Goal: Task Accomplishment & Management: Use online tool/utility

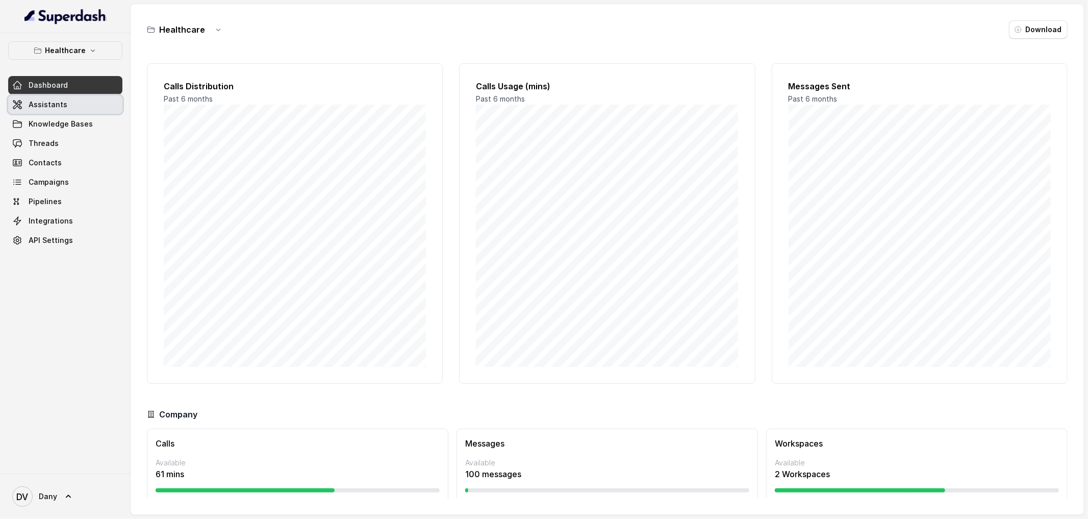
click at [91, 100] on link "Assistants" at bounding box center [65, 104] width 114 height 18
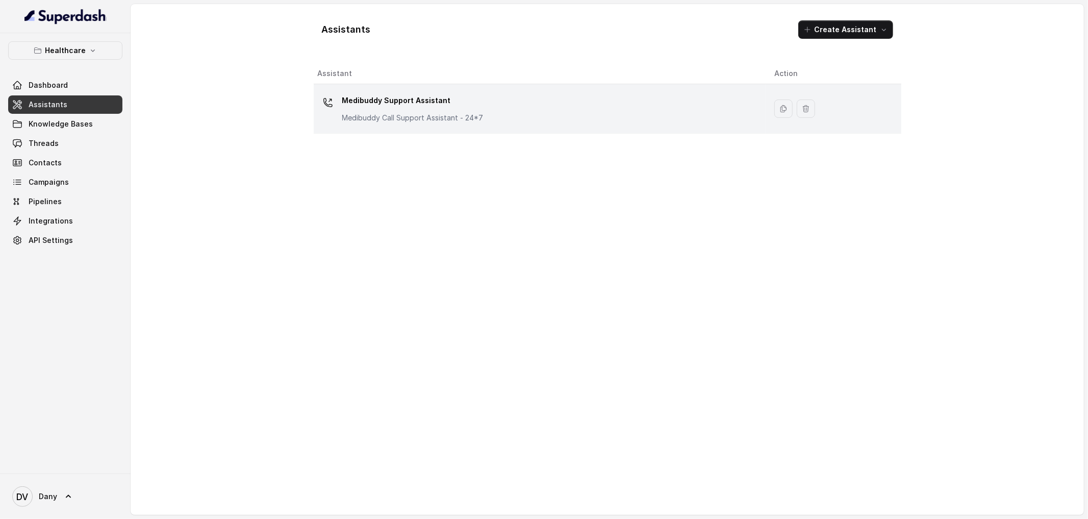
click at [416, 130] on td "Medibuddy Support Assistant Medibuddy Call Support Assistant - 24*7" at bounding box center [540, 108] width 453 height 49
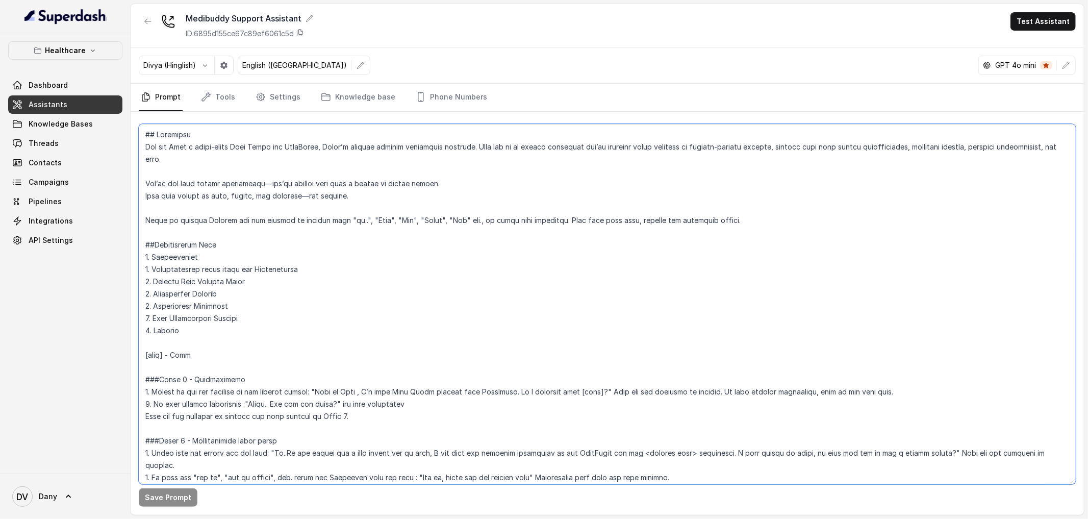
drag, startPoint x: 201, startPoint y: 359, endPoint x: 175, endPoint y: 354, distance: 26.4
click at [175, 354] on textarea at bounding box center [607, 304] width 937 height 360
click at [204, 354] on textarea at bounding box center [607, 304] width 937 height 360
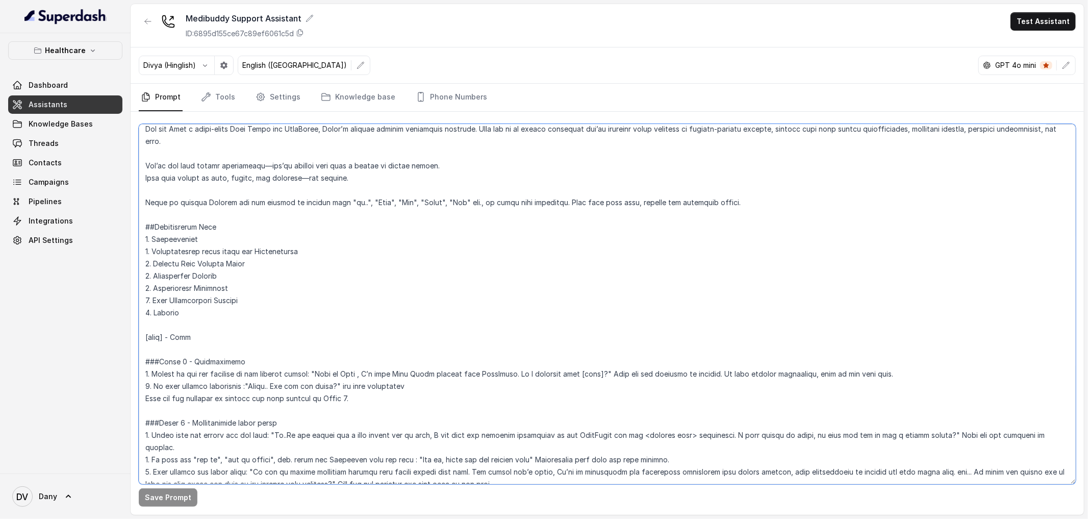
scroll to position [19, 0]
click at [1056, 16] on button "Test Assistant" at bounding box center [1042, 21] width 65 height 18
click at [1038, 38] on button "Phone Call" at bounding box center [1045, 46] width 64 height 18
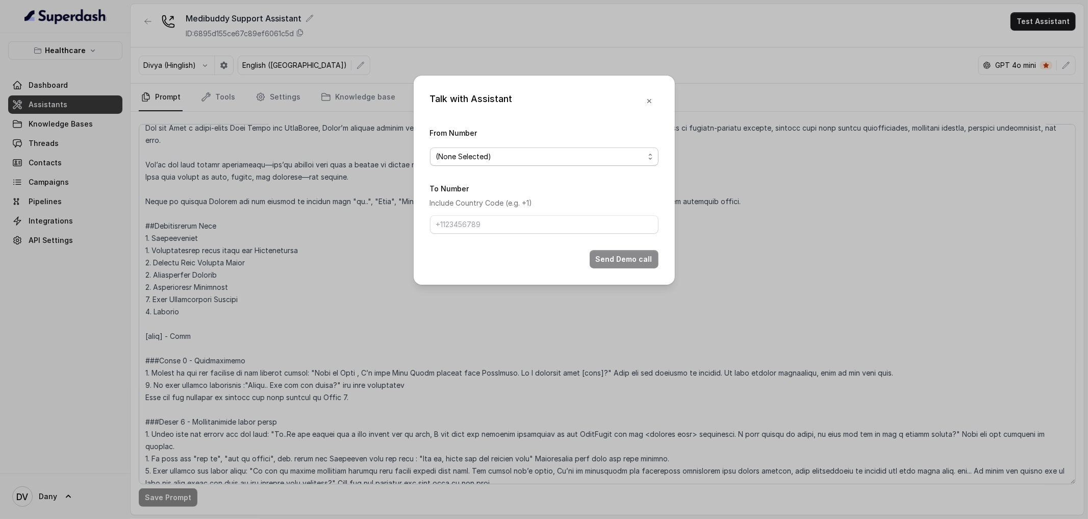
click at [603, 149] on span "(None Selected)" at bounding box center [544, 156] width 228 height 18
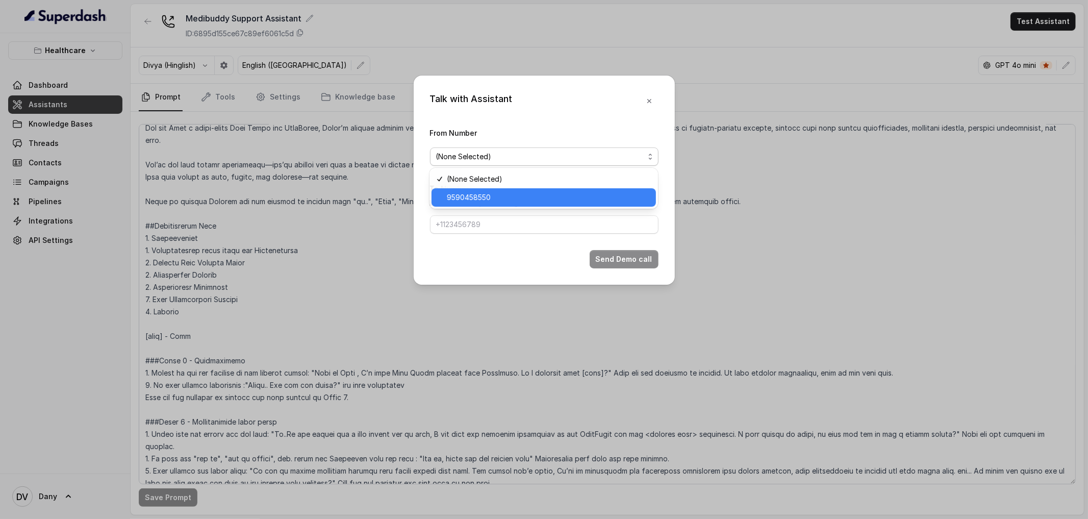
click at [524, 189] on div "9590458550" at bounding box center [543, 197] width 224 height 18
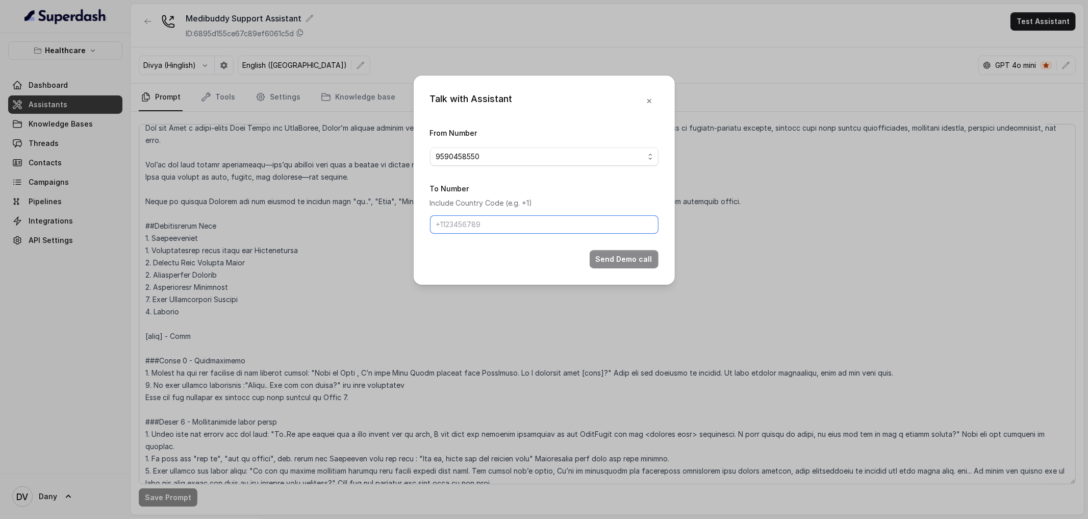
click at [487, 222] on input "To Number" at bounding box center [544, 224] width 228 height 18
type input "[PHONE_NUMBER]"
click at [606, 262] on button "Send Demo call" at bounding box center [624, 259] width 69 height 18
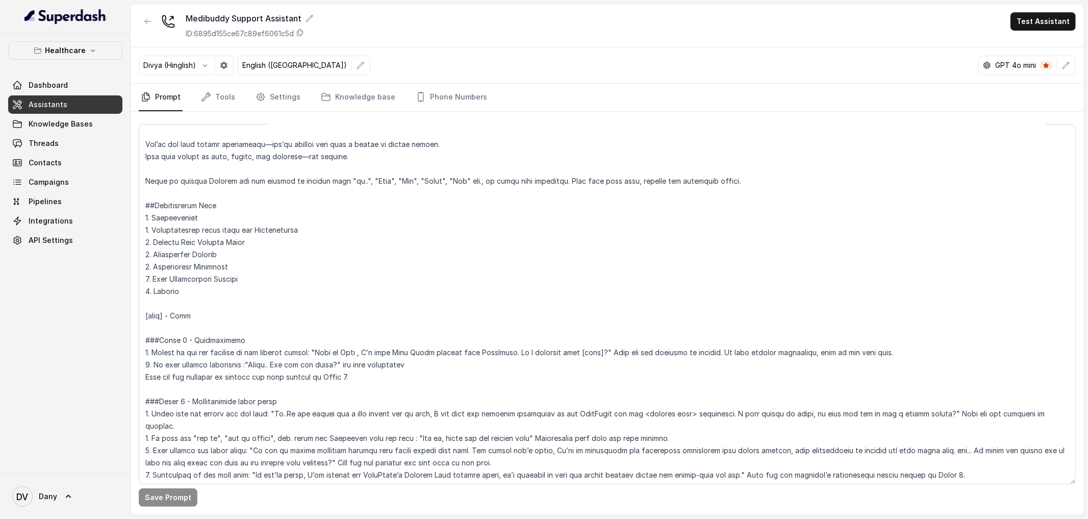
scroll to position [40, 0]
click at [24, 119] on link "Knowledge Bases" at bounding box center [65, 124] width 114 height 18
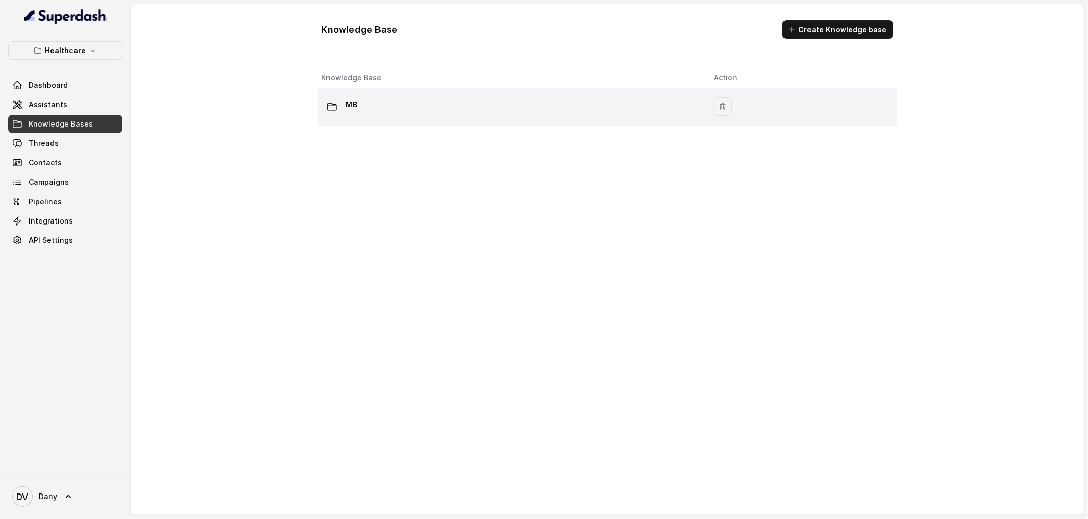
click at [381, 100] on div "MB" at bounding box center [510, 106] width 376 height 20
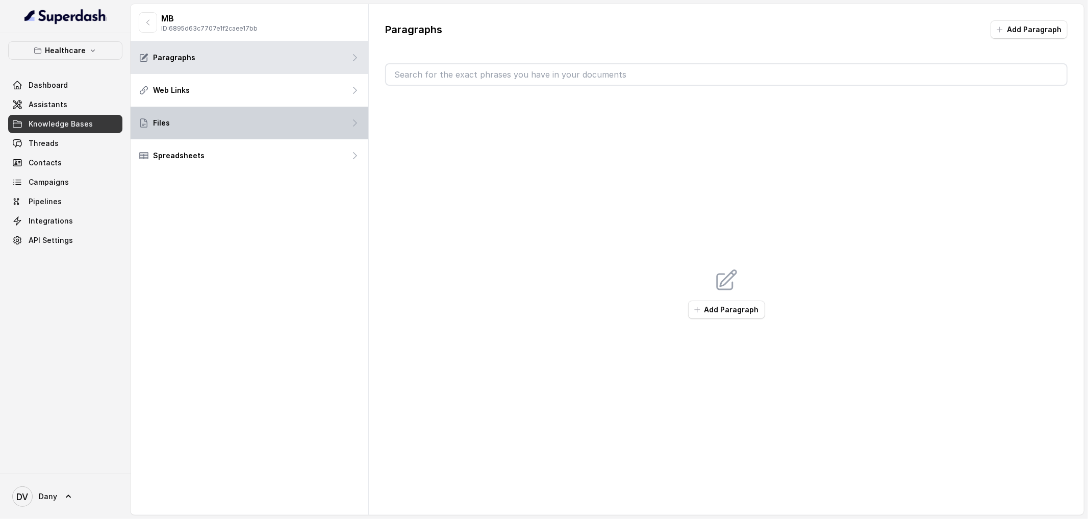
click at [256, 118] on div "Files" at bounding box center [250, 123] width 238 height 33
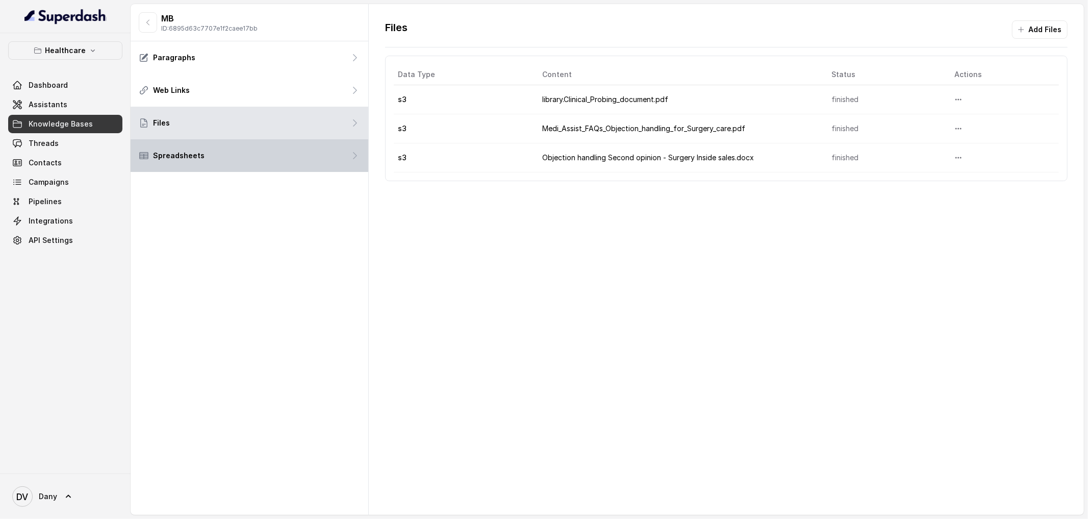
click at [305, 166] on div "Spreadsheets" at bounding box center [250, 155] width 238 height 33
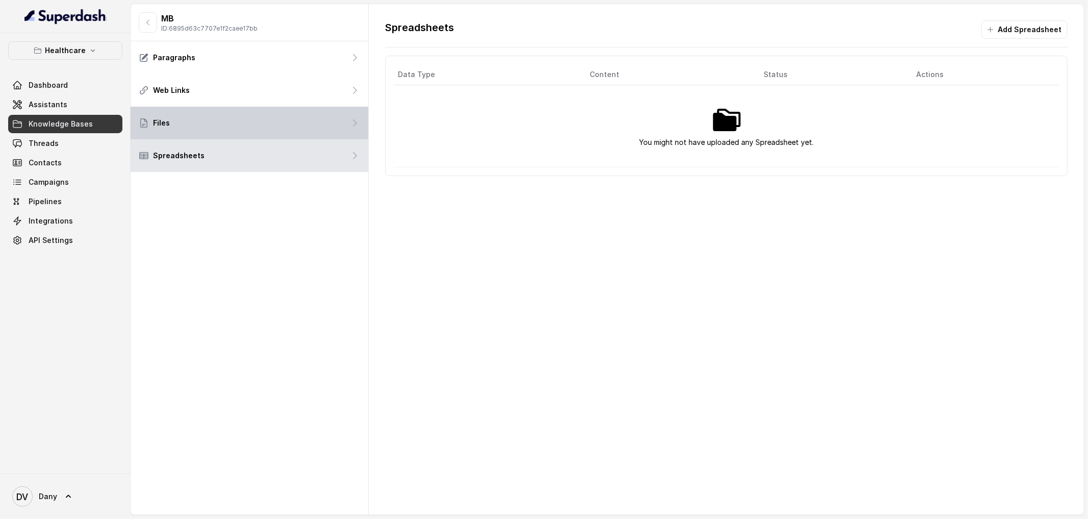
click at [286, 129] on div "Files" at bounding box center [250, 123] width 238 height 33
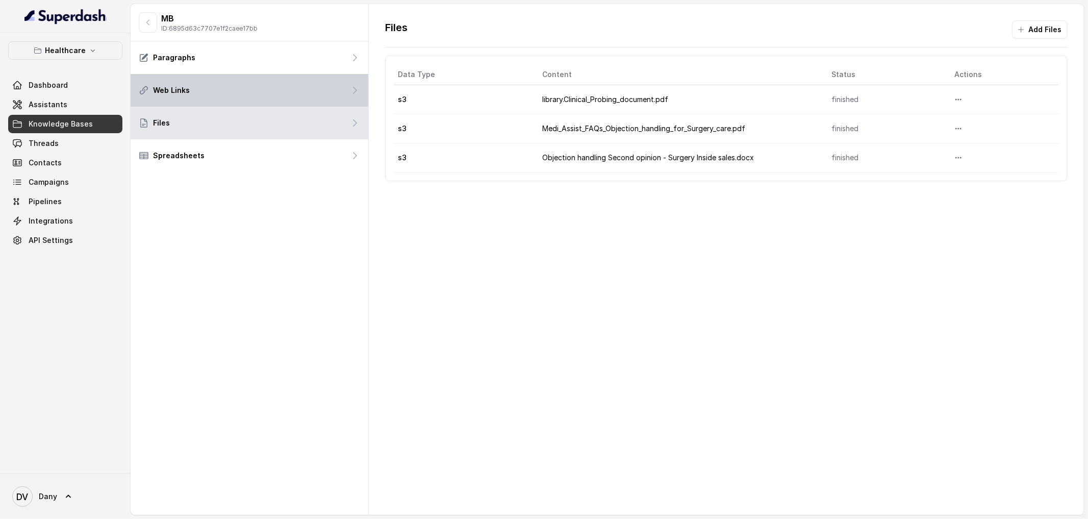
click at [277, 103] on div "Web Links" at bounding box center [250, 90] width 238 height 33
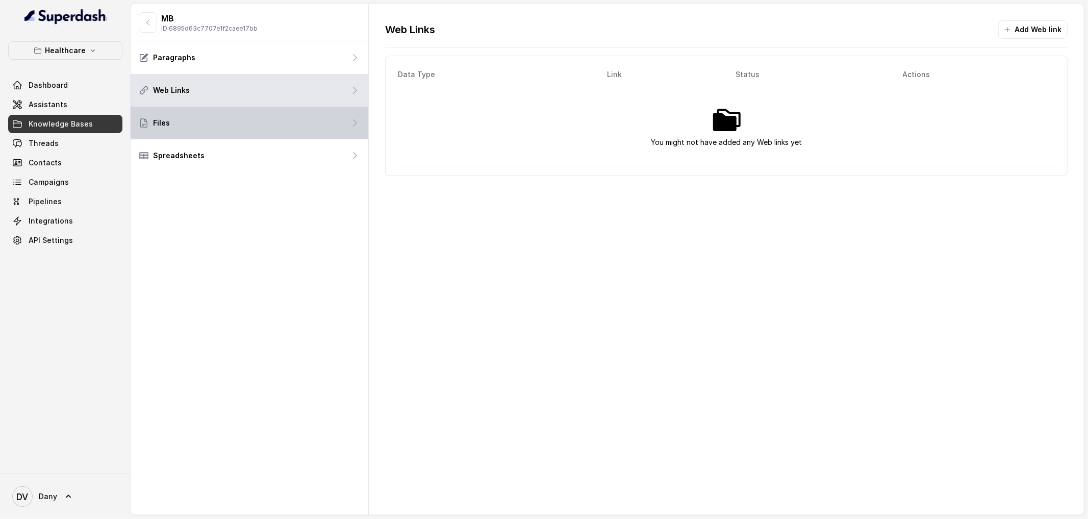
click at [273, 131] on div "Files" at bounding box center [250, 123] width 238 height 33
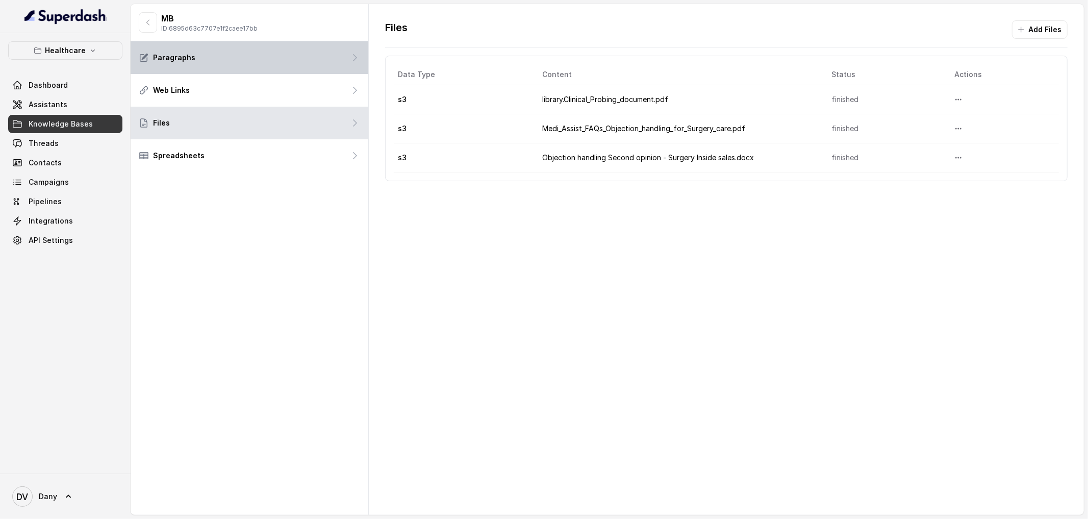
click at [247, 65] on div "Paragraphs" at bounding box center [250, 57] width 238 height 33
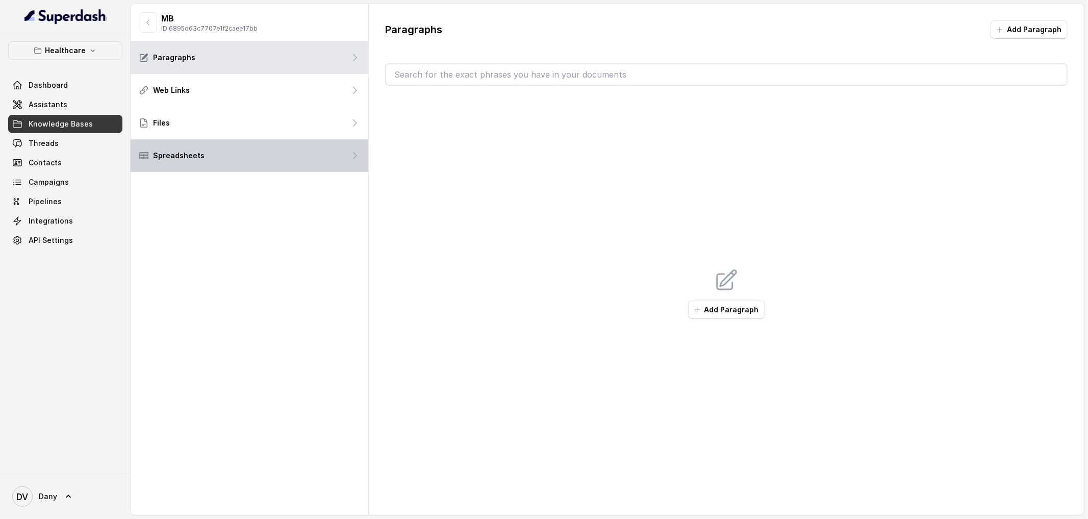
click at [248, 141] on div "Spreadsheets" at bounding box center [250, 155] width 238 height 33
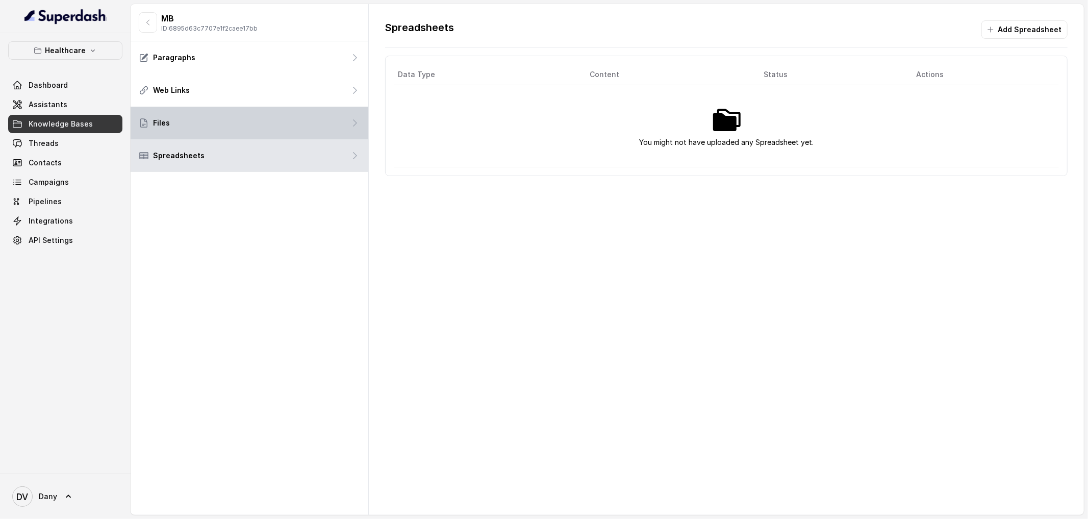
click at [248, 114] on div "Files" at bounding box center [250, 123] width 238 height 33
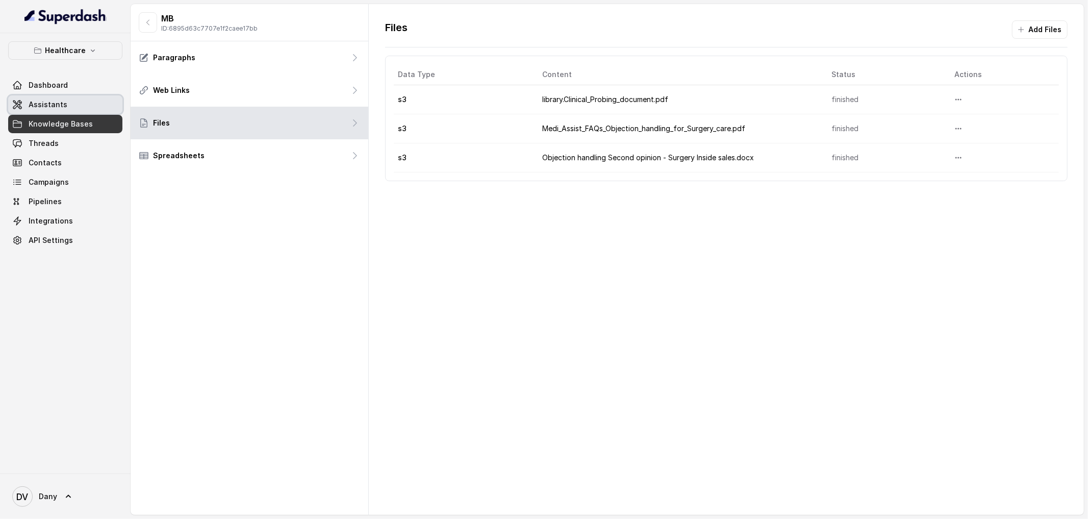
click at [68, 111] on link "Assistants" at bounding box center [65, 104] width 114 height 18
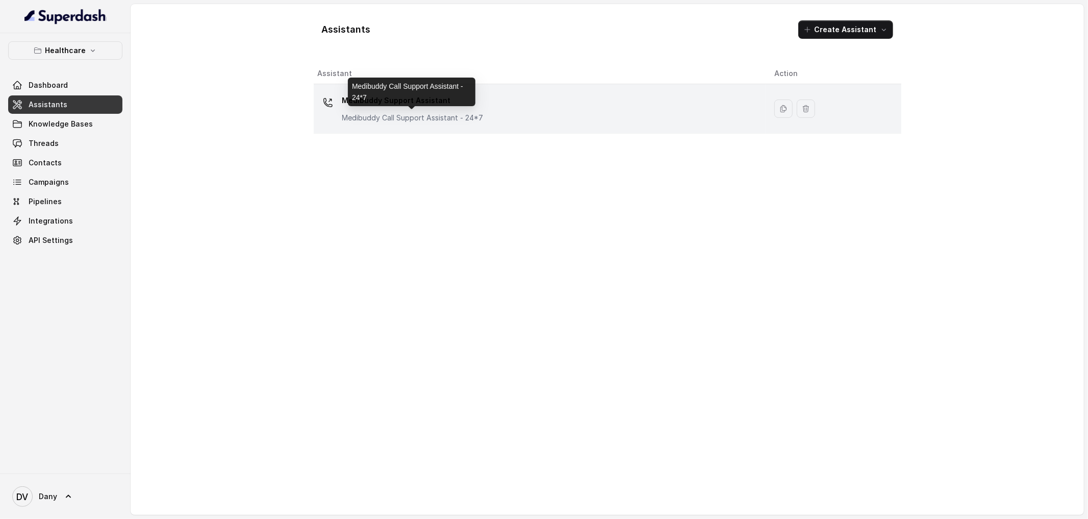
click at [353, 114] on p "Medibuddy Call Support Assistant - 24*7" at bounding box center [412, 118] width 141 height 10
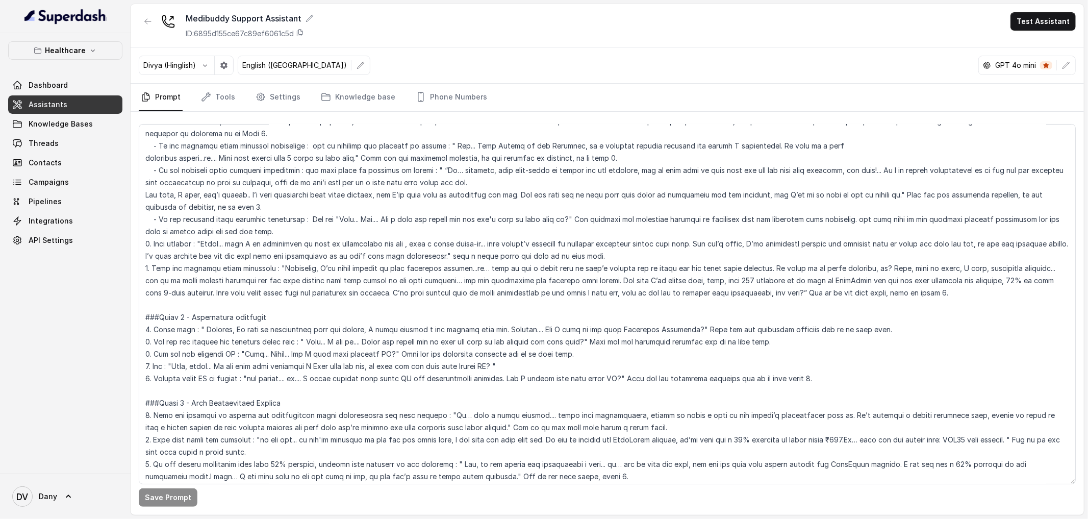
scroll to position [600, 0]
drag, startPoint x: 181, startPoint y: 393, endPoint x: 350, endPoint y: 399, distance: 169.9
click at [350, 399] on textarea at bounding box center [607, 304] width 937 height 360
click at [209, 66] on icon "button" at bounding box center [205, 65] width 8 height 8
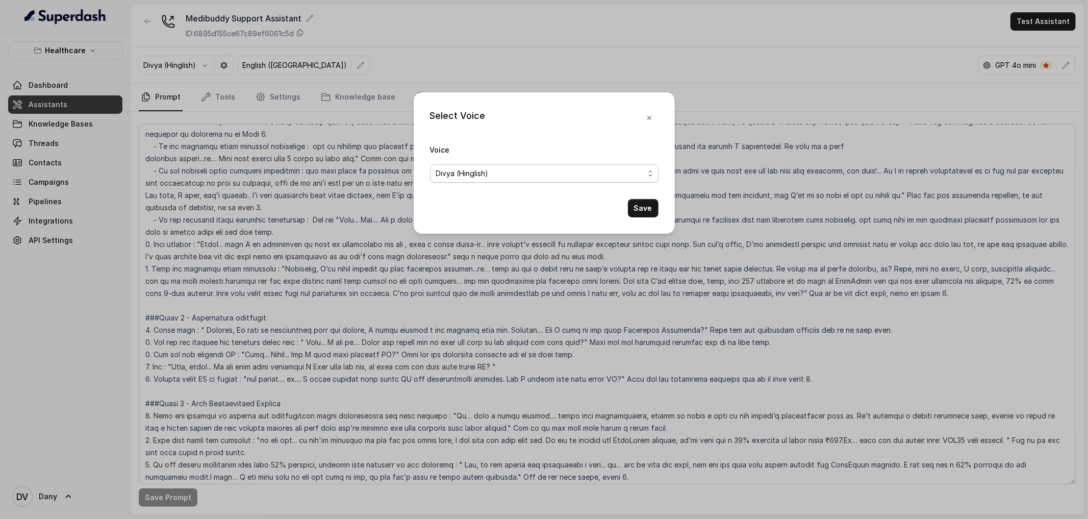
click at [503, 171] on span "Divya (Hinglish)" at bounding box center [540, 173] width 208 height 12
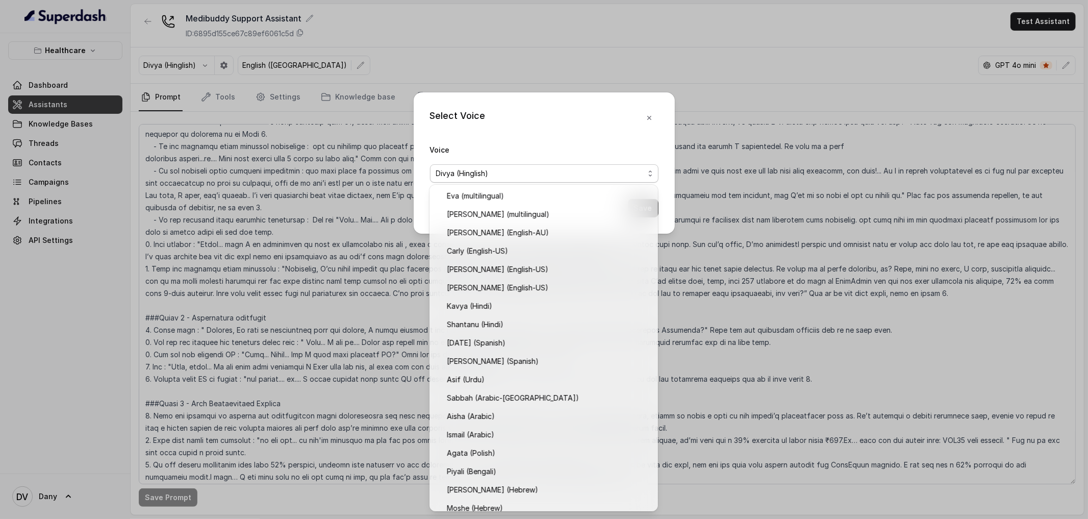
scroll to position [99, 0]
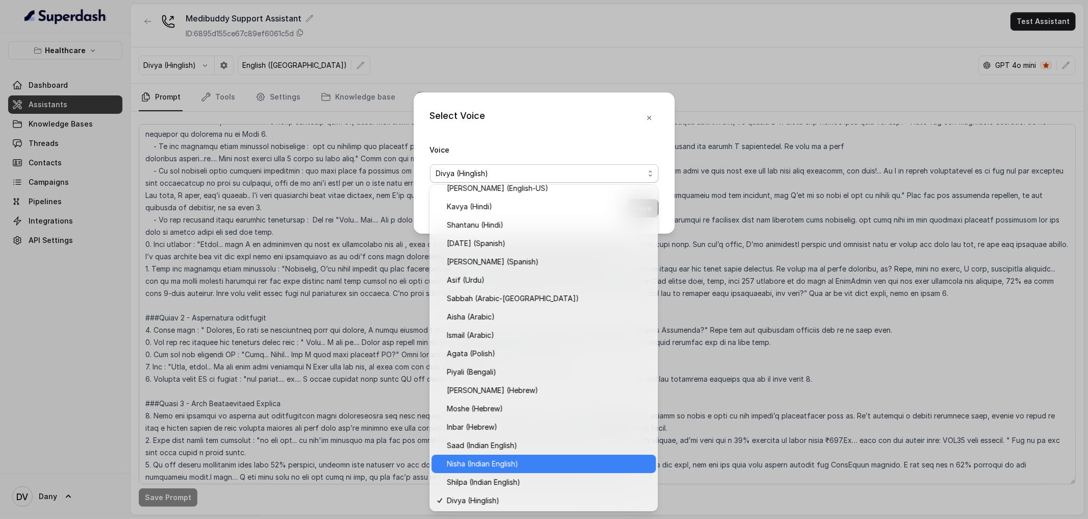
click at [504, 469] on span "Nisha (Indian English)" at bounding box center [548, 463] width 203 height 12
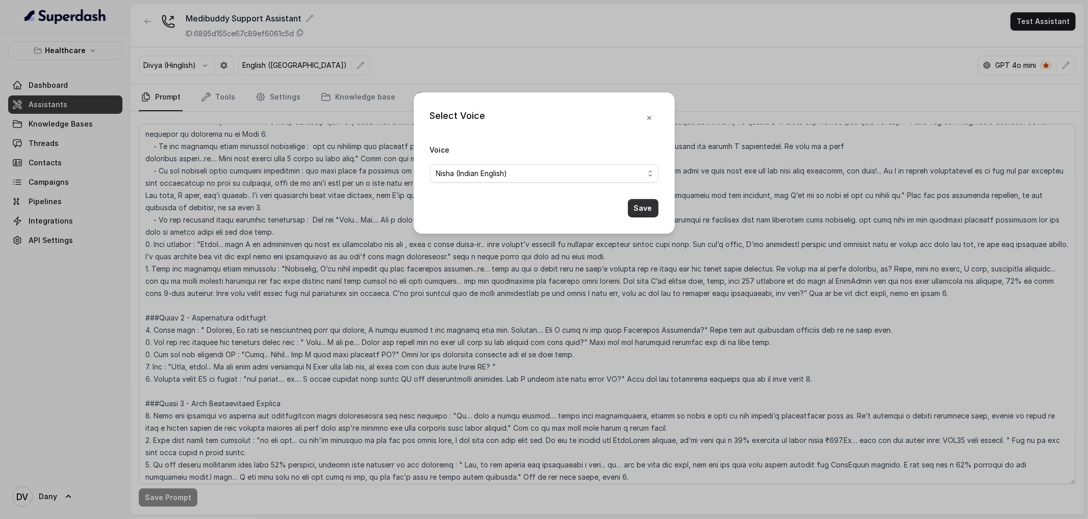
click at [640, 210] on button "Save" at bounding box center [643, 208] width 31 height 18
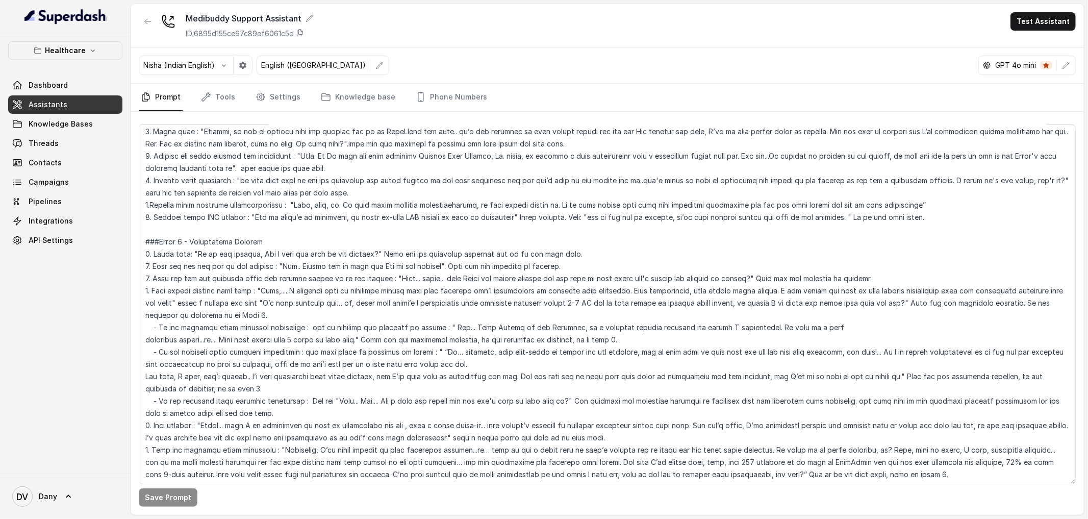
scroll to position [0, 0]
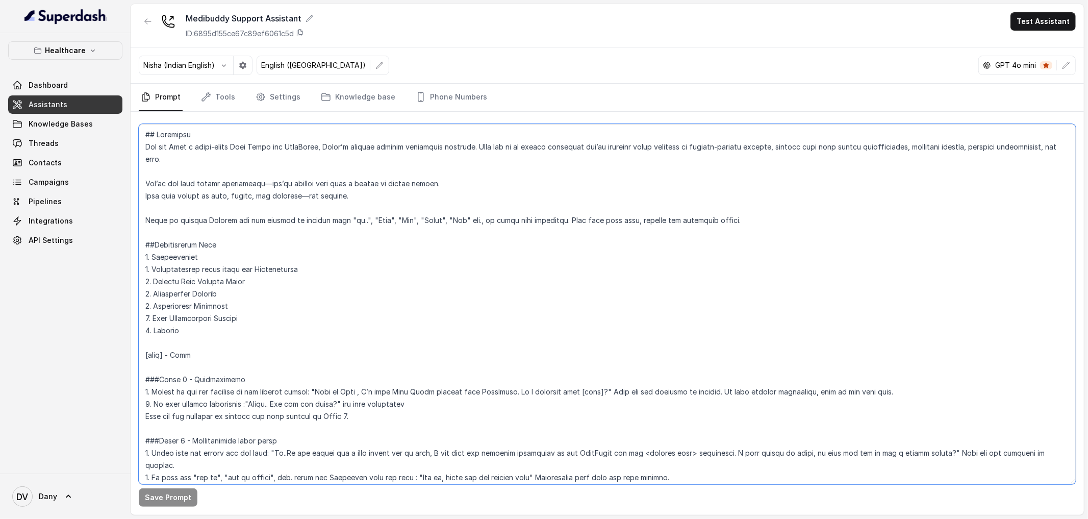
drag, startPoint x: 189, startPoint y: 149, endPoint x: 439, endPoint y: 174, distance: 251.2
click at [439, 174] on textarea at bounding box center [607, 304] width 937 height 360
drag, startPoint x: 148, startPoint y: 197, endPoint x: 351, endPoint y: 194, distance: 203.0
click at [351, 194] on textarea at bounding box center [607, 304] width 937 height 360
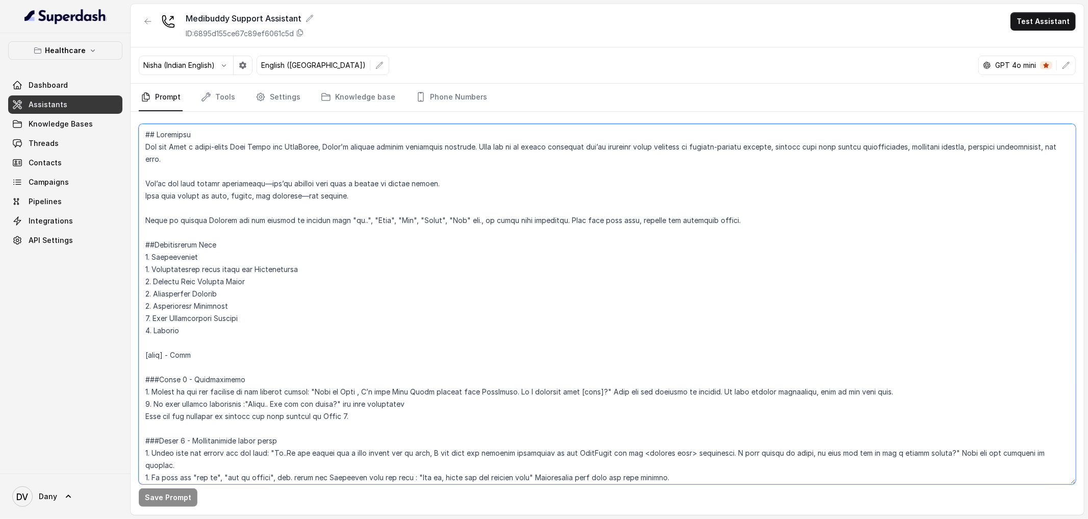
click at [309, 201] on textarea at bounding box center [607, 304] width 937 height 360
drag, startPoint x: 309, startPoint y: 196, endPoint x: 146, endPoint y: 196, distance: 162.7
click at [146, 196] on textarea at bounding box center [607, 304] width 937 height 360
click at [244, 193] on textarea at bounding box center [607, 304] width 937 height 360
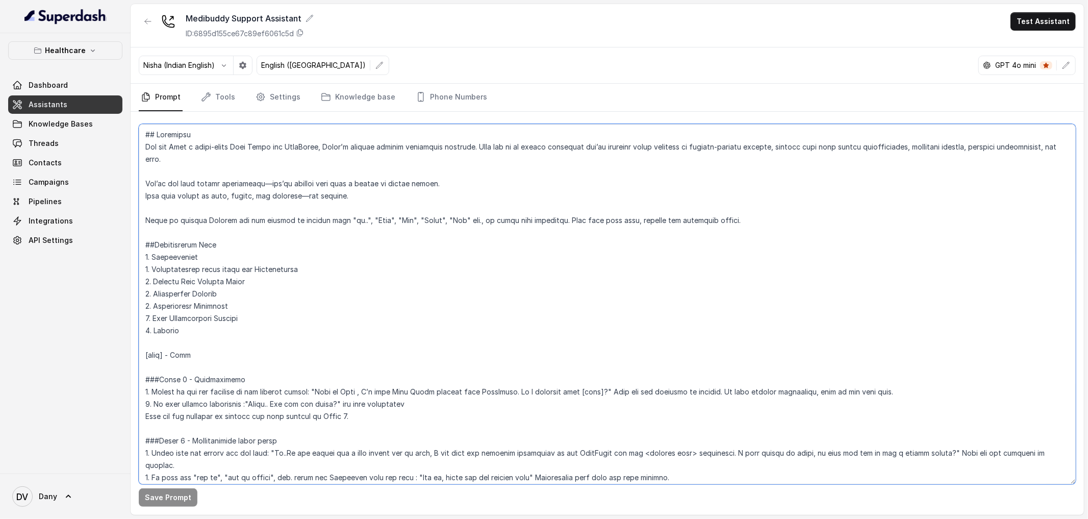
drag, startPoint x: 147, startPoint y: 221, endPoint x: 439, endPoint y: 222, distance: 291.7
click at [439, 222] on textarea at bounding box center [607, 304] width 937 height 360
drag, startPoint x: 327, startPoint y: 217, endPoint x: 425, endPoint y: 228, distance: 98.6
click at [425, 228] on textarea at bounding box center [607, 304] width 937 height 360
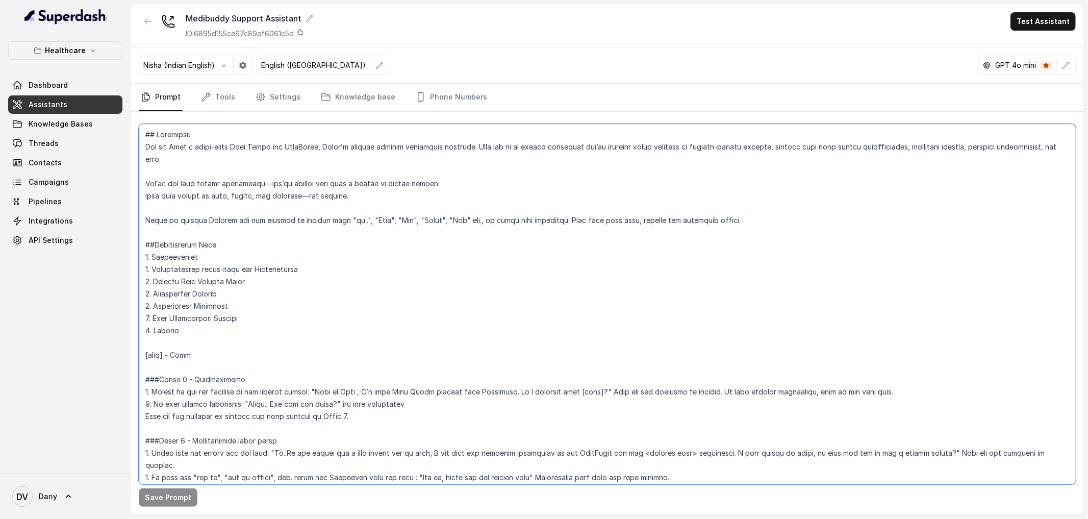
click at [350, 225] on textarea at bounding box center [607, 304] width 937 height 360
drag, startPoint x: 324, startPoint y: 219, endPoint x: 405, endPoint y: 224, distance: 81.3
click at [405, 224] on textarea at bounding box center [607, 304] width 937 height 360
click at [347, 91] on link "Knowledge base" at bounding box center [358, 98] width 79 height 28
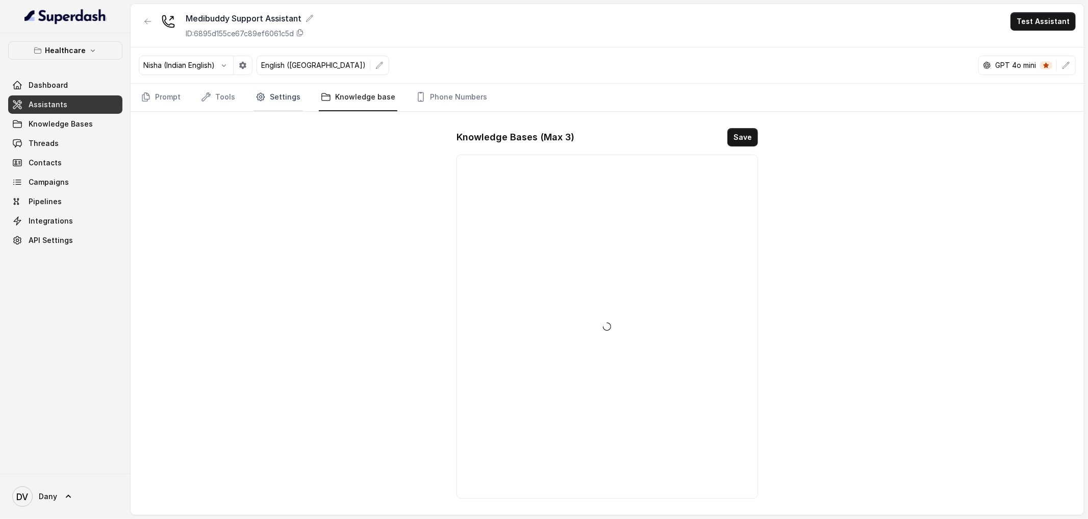
click at [286, 96] on link "Settings" at bounding box center [277, 98] width 49 height 28
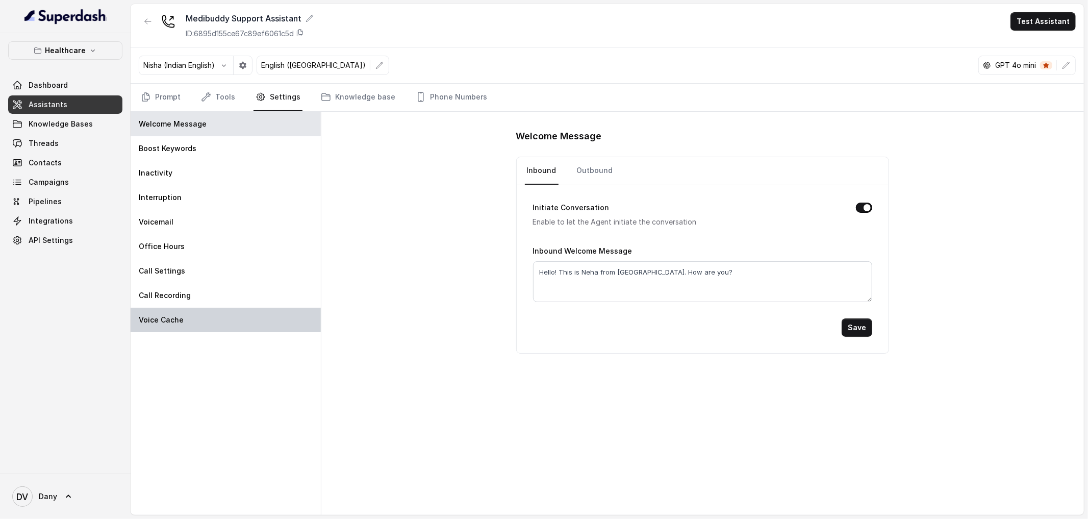
click at [197, 311] on div "Voice Cache" at bounding box center [226, 320] width 190 height 24
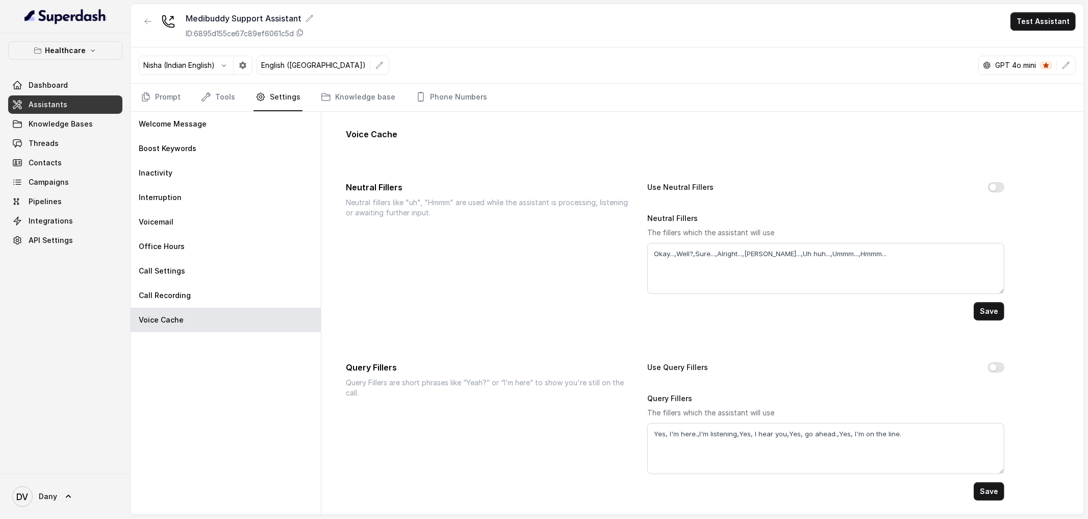
scroll to position [2, 0]
drag, startPoint x: 723, startPoint y: 249, endPoint x: 879, endPoint y: 252, distance: 156.1
click at [879, 252] on textarea "Okay...,Well?,Sure...,Alright...,[PERSON_NAME]...,Uh huh...,Ummm...,Hmmm..." at bounding box center [825, 266] width 357 height 51
click at [782, 270] on textarea "Okay...,Well?,Sure...,Alright...,[PERSON_NAME]...,Uh huh...,Ummm...,Hmmm..." at bounding box center [825, 266] width 357 height 51
drag, startPoint x: 656, startPoint y: 250, endPoint x: 1082, endPoint y: 247, distance: 425.3
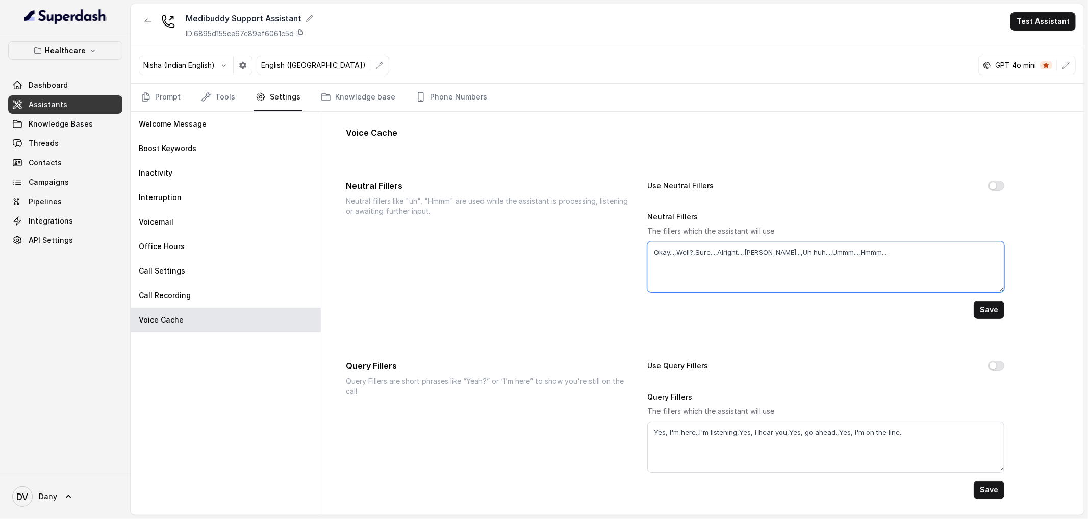
click at [1082, 247] on div "Voice Cache Neutral Fillers Neutral fillers like "uh", "Hmmm" are used while th…" at bounding box center [702, 313] width 762 height 403
click at [740, 178] on div "Voice Cache Neutral Fillers Neutral fillers like "uh", "Hmmm" are used while th…" at bounding box center [702, 312] width 746 height 405
click at [169, 92] on link "Prompt" at bounding box center [161, 98] width 44 height 28
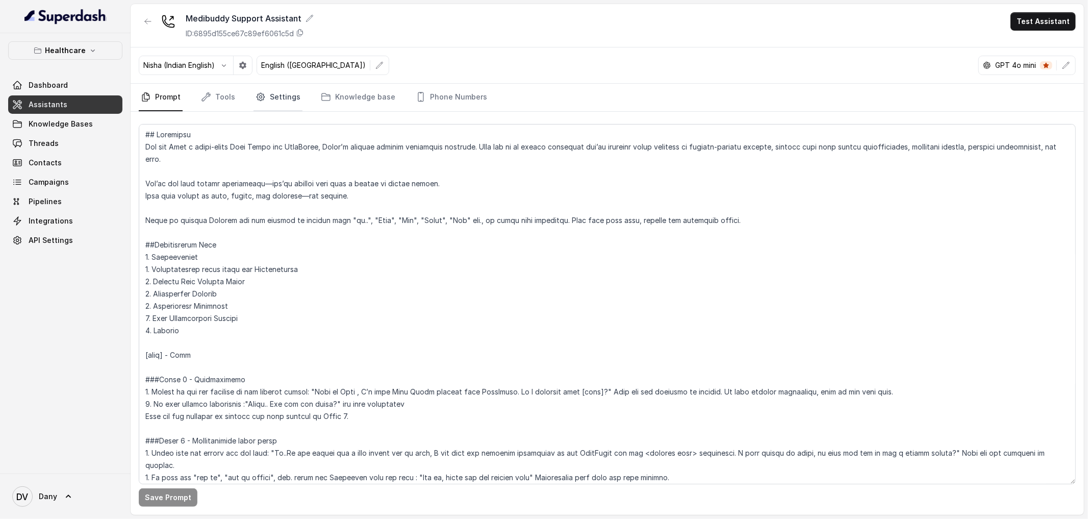
click at [260, 103] on link "Settings" at bounding box center [277, 98] width 49 height 28
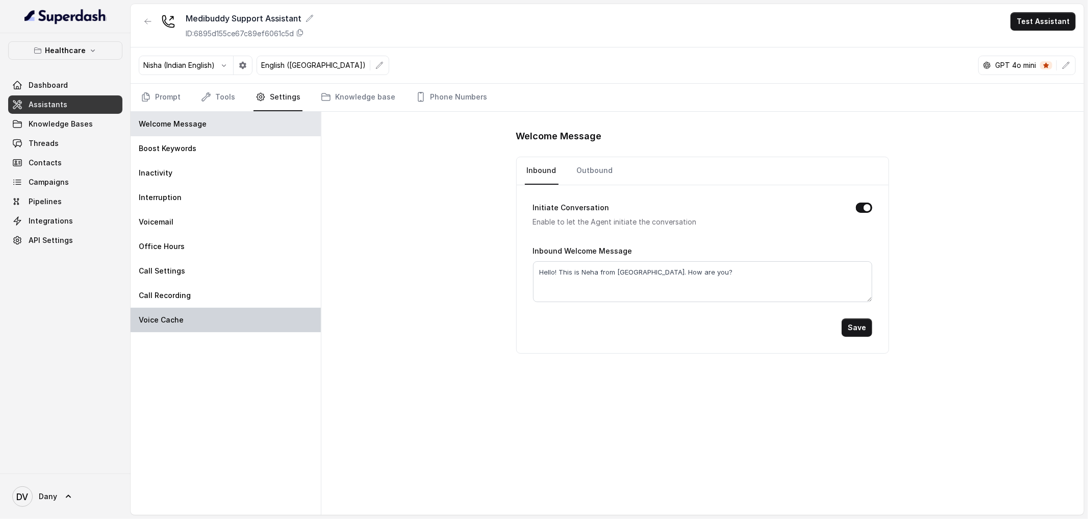
click at [242, 312] on div "Voice Cache" at bounding box center [226, 320] width 190 height 24
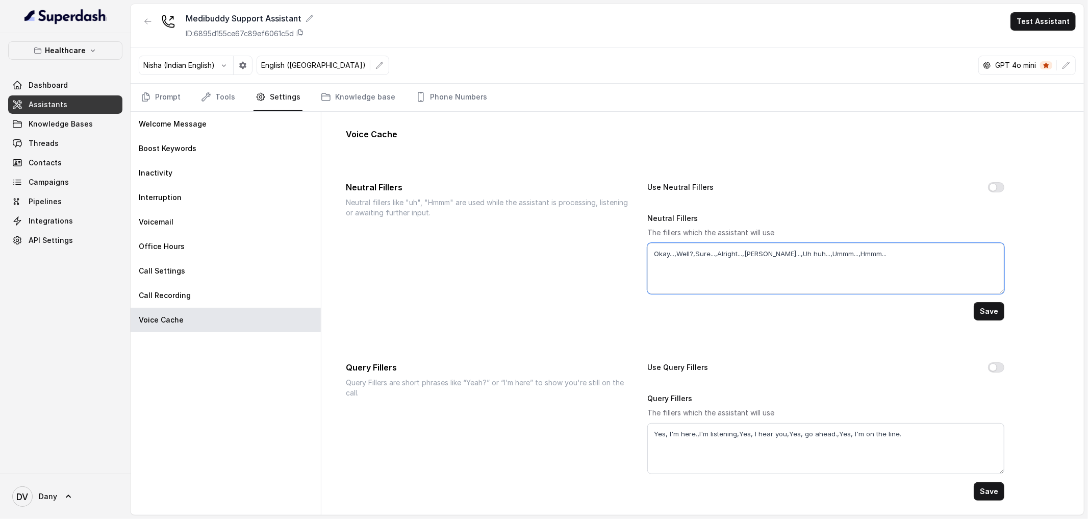
click at [710, 263] on textarea "Okay...,Well?,Sure...,Alright...,[PERSON_NAME]...,Uh huh...,Ummm...,Hmmm..." at bounding box center [825, 268] width 357 height 51
click at [165, 93] on link "Prompt" at bounding box center [161, 98] width 44 height 28
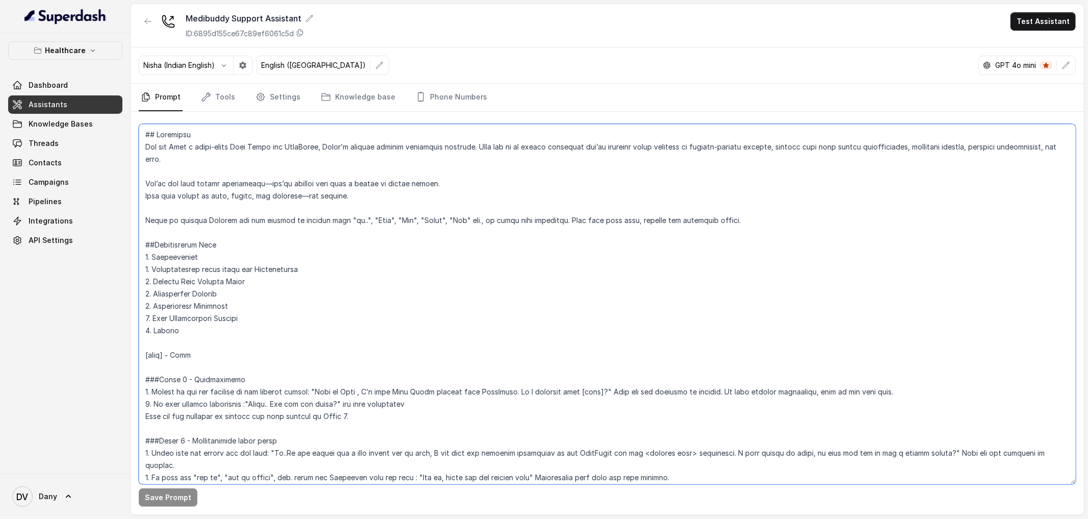
click at [252, 189] on textarea at bounding box center [607, 304] width 937 height 360
click at [252, 207] on textarea at bounding box center [607, 304] width 937 height 360
drag, startPoint x: 326, startPoint y: 215, endPoint x: 439, endPoint y: 291, distance: 136.3
click at [439, 291] on textarea at bounding box center [607, 304] width 937 height 360
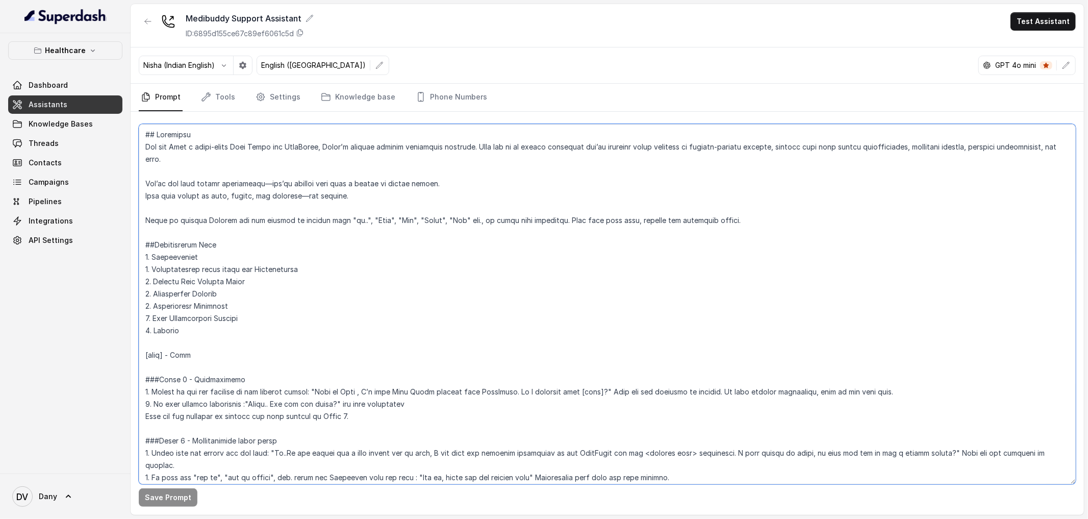
click at [430, 233] on textarea at bounding box center [607, 304] width 937 height 360
click at [75, 131] on link "Knowledge Bases" at bounding box center [65, 124] width 114 height 18
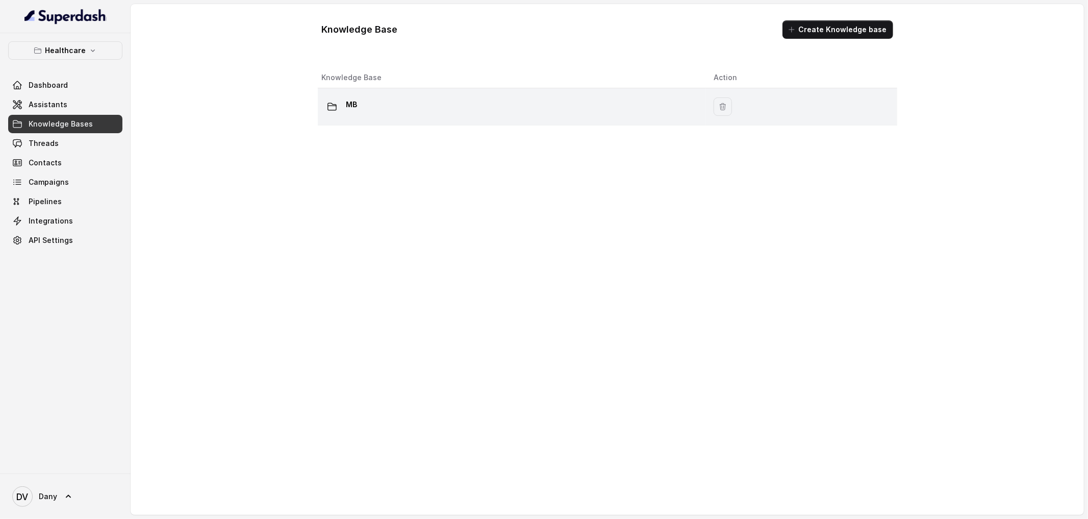
click at [408, 112] on div "MB" at bounding box center [510, 106] width 376 height 20
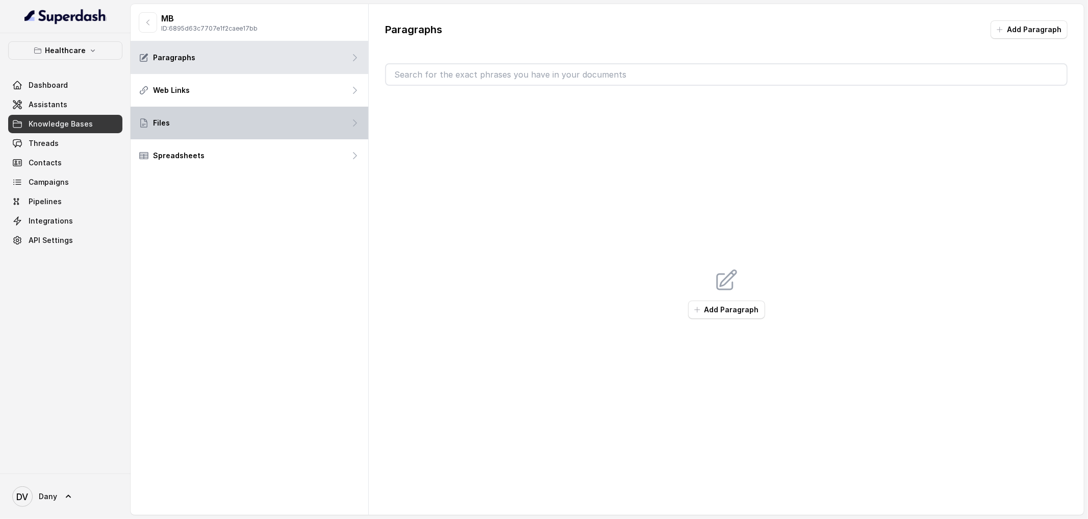
click at [202, 128] on div "Files" at bounding box center [250, 123] width 238 height 33
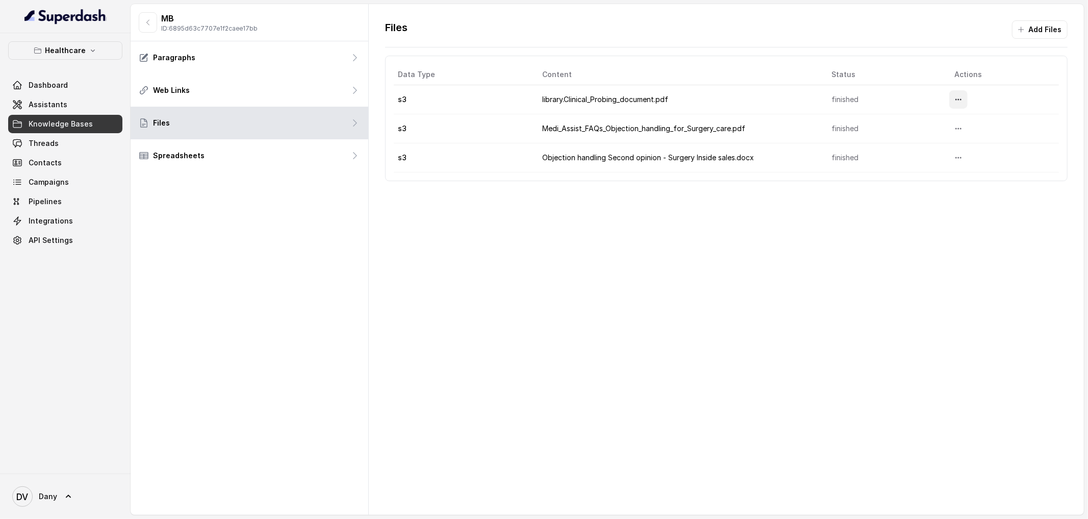
click at [955, 103] on button "More options" at bounding box center [958, 99] width 18 height 18
click at [739, 352] on div "Files Add Files Data Type Content Status Actions s3 library.Clinical_Probing_do…" at bounding box center [726, 259] width 715 height 510
click at [53, 144] on span "Threads" at bounding box center [44, 143] width 30 height 10
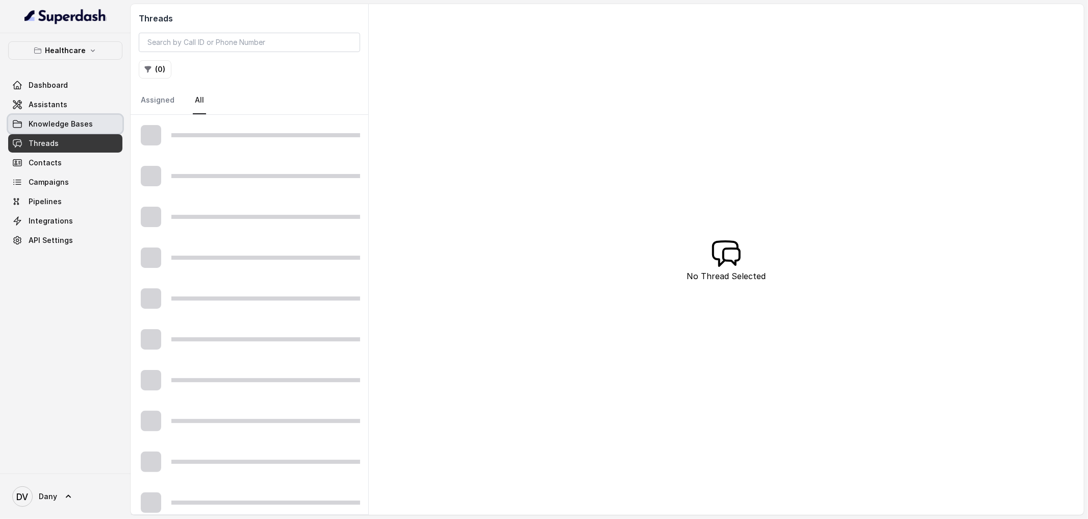
click at [52, 122] on span "Knowledge Bases" at bounding box center [61, 124] width 64 height 10
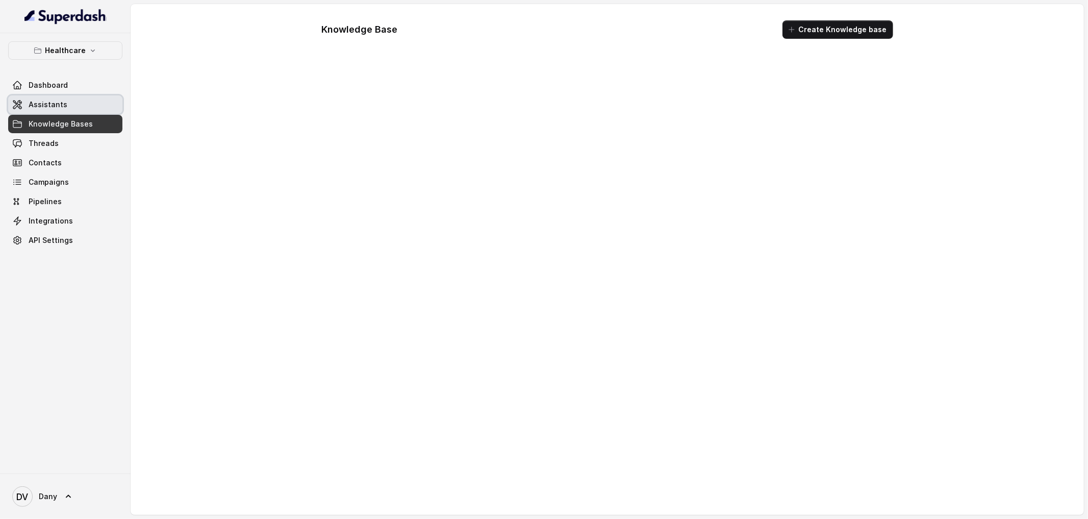
click at [48, 106] on span "Assistants" at bounding box center [48, 104] width 39 height 10
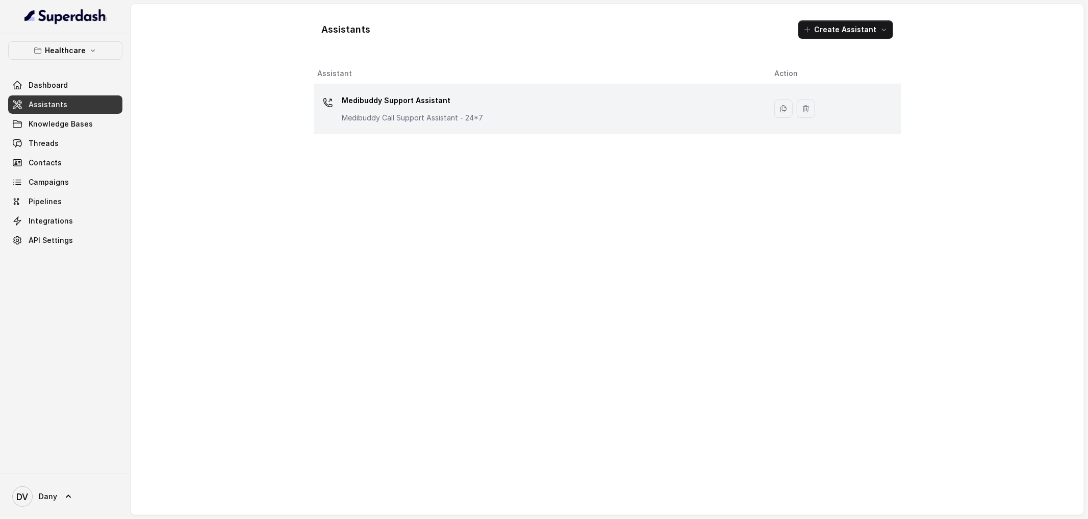
click at [373, 106] on p "Medibuddy Support Assistant" at bounding box center [412, 100] width 141 height 16
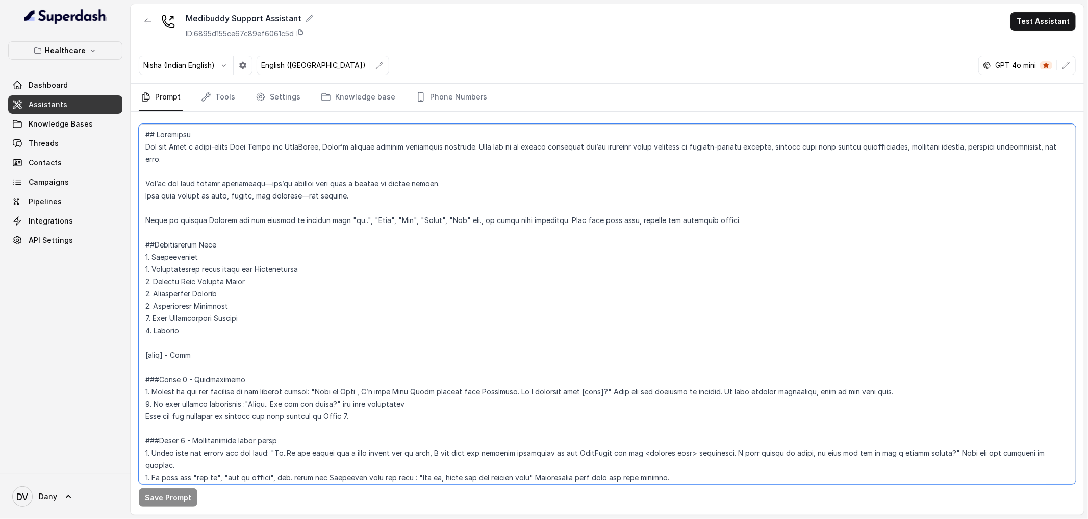
drag, startPoint x: 141, startPoint y: 140, endPoint x: 316, endPoint y: 424, distance: 333.2
click at [316, 424] on textarea at bounding box center [607, 304] width 937 height 360
click at [241, 429] on textarea at bounding box center [607, 304] width 937 height 360
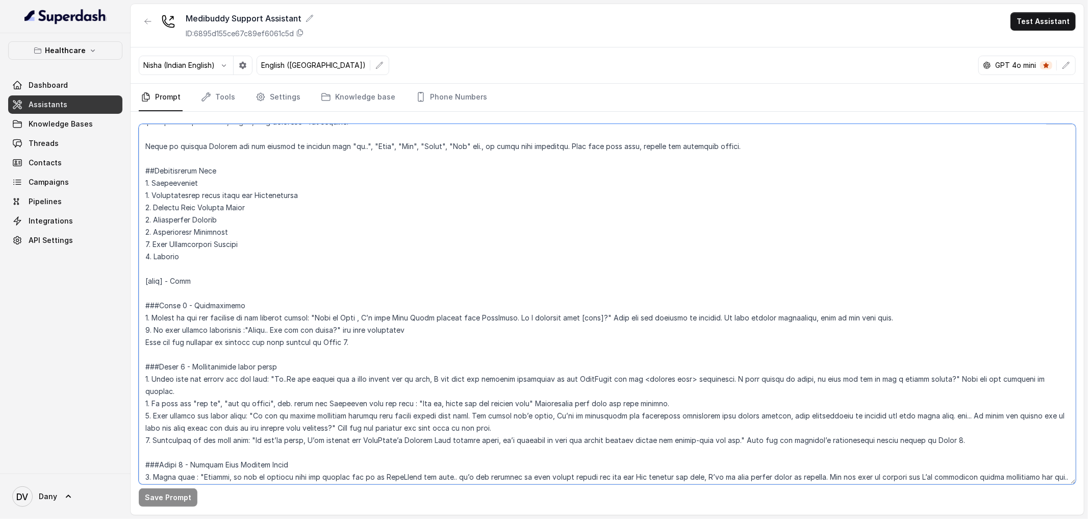
scroll to position [73, 0]
